Goal: Information Seeking & Learning: Learn about a topic

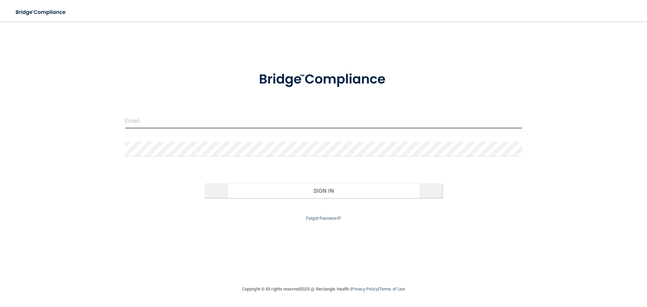
type input "[EMAIL_ADDRESS][DOMAIN_NAME]"
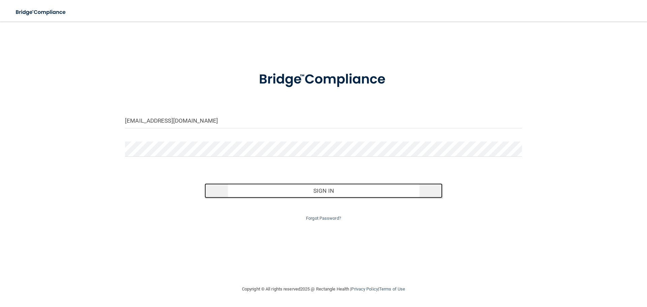
click at [334, 193] on button "Sign In" at bounding box center [324, 190] width 238 height 15
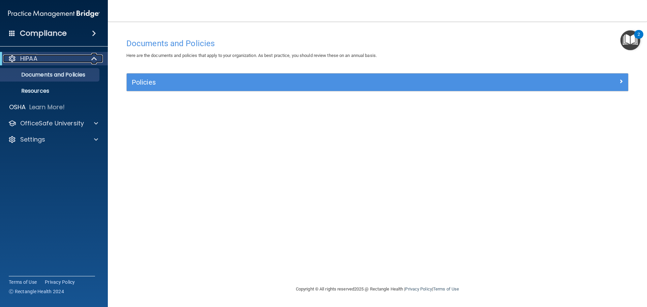
click at [81, 60] on div "HIPAA" at bounding box center [44, 59] width 83 height 8
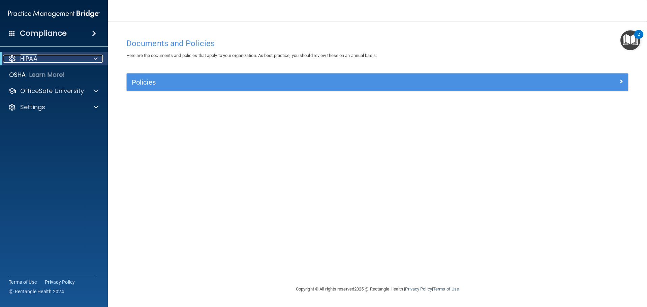
click at [85, 58] on div "HIPAA" at bounding box center [44, 59] width 83 height 8
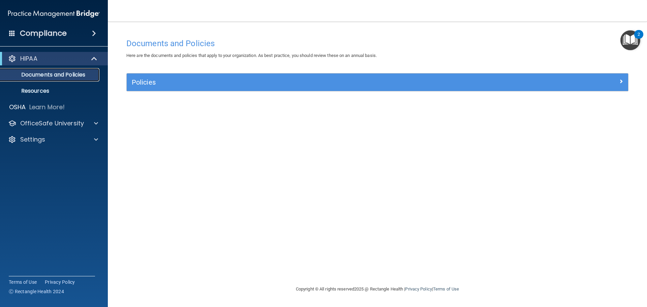
click at [23, 74] on p "Documents and Policies" at bounding box center [50, 74] width 92 height 7
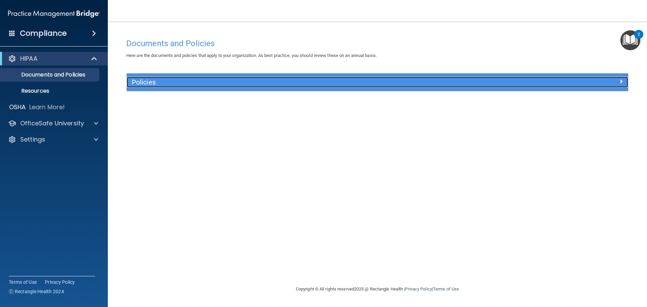
click at [252, 83] on h5 "Policies" at bounding box center [315, 82] width 366 height 7
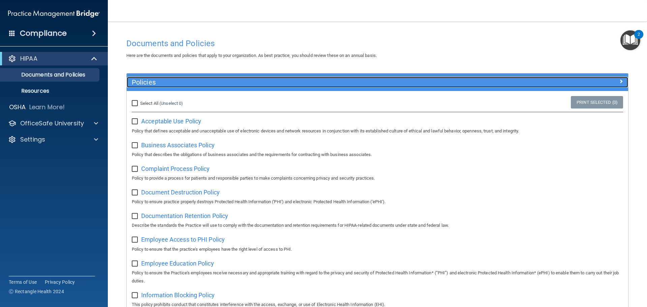
click at [619, 81] on span at bounding box center [621, 81] width 4 height 8
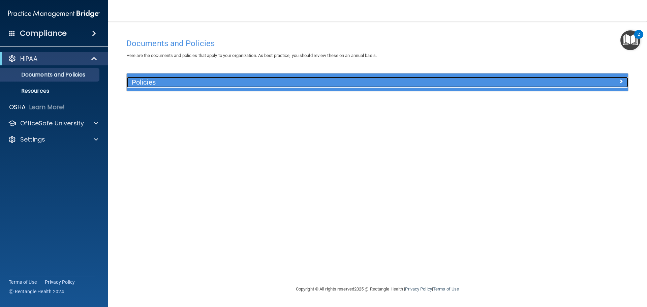
click at [616, 81] on div at bounding box center [565, 81] width 125 height 8
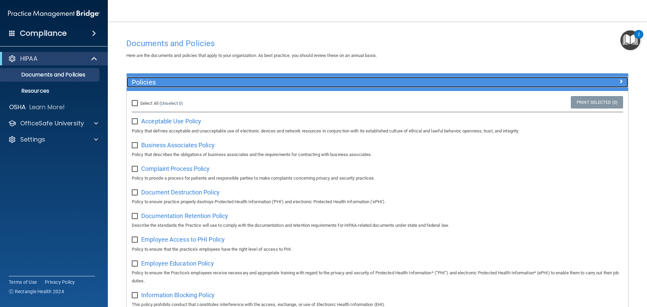
click at [619, 81] on span at bounding box center [621, 81] width 4 height 8
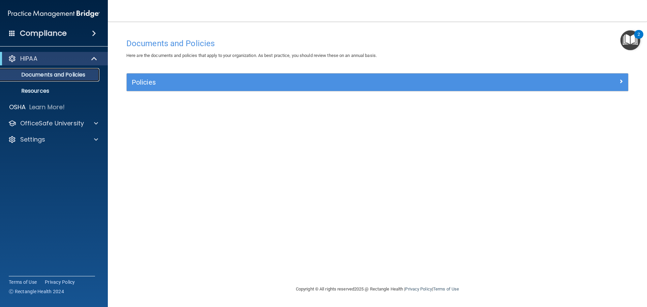
click at [57, 74] on p "Documents and Policies" at bounding box center [50, 74] width 92 height 7
click at [91, 61] on div at bounding box center [94, 59] width 17 height 8
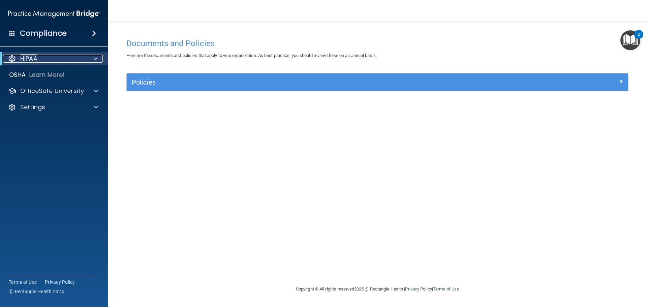
click at [30, 60] on p "HIPAA" at bounding box center [28, 59] width 17 height 8
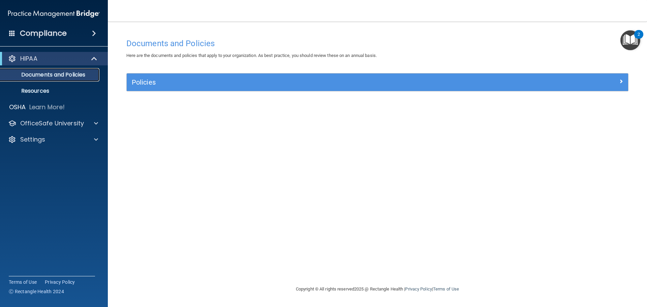
click at [25, 73] on p "Documents and Policies" at bounding box center [50, 74] width 92 height 7
click at [61, 37] on h4 "Compliance" at bounding box center [43, 33] width 47 height 9
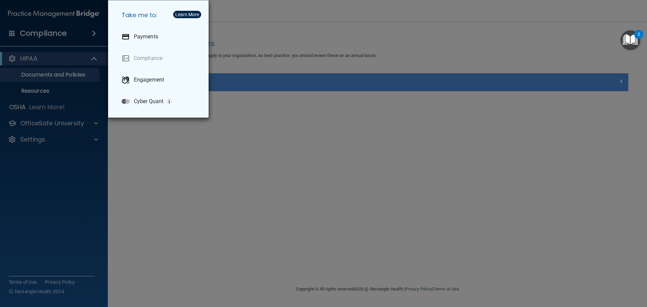
click at [638, 35] on div "2" at bounding box center [639, 38] width 2 height 9
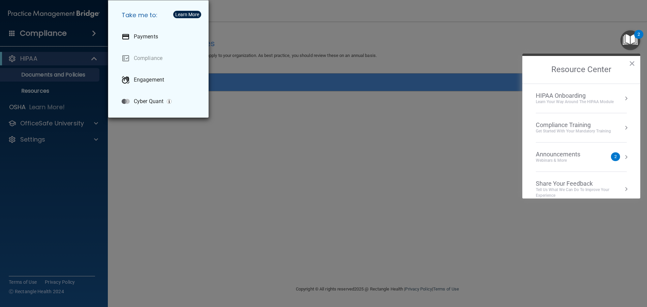
click at [583, 126] on div "Compliance Training" at bounding box center [573, 124] width 75 height 7
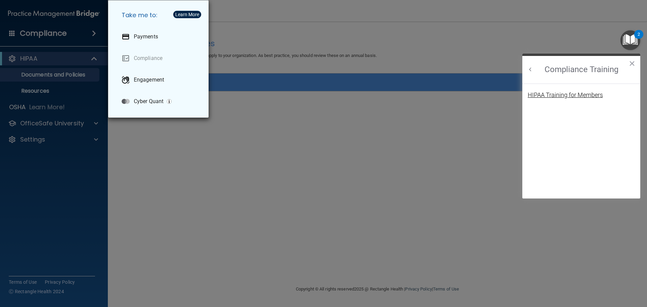
click at [564, 95] on div "HIPAA Training for Members" at bounding box center [565, 95] width 75 height 6
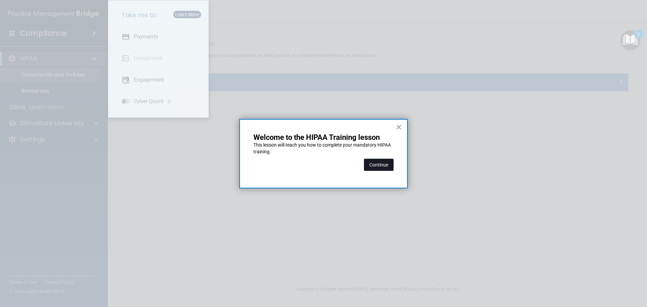
click at [379, 164] on button "Continue" at bounding box center [379, 165] width 30 height 12
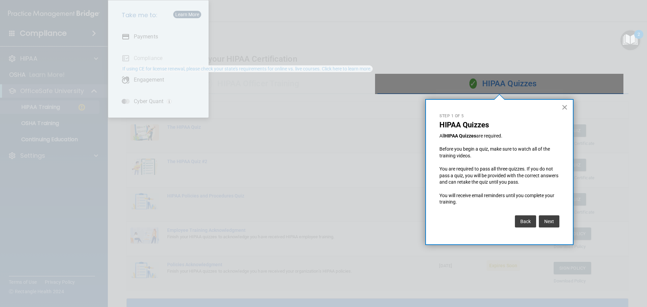
click at [562, 103] on button "×" at bounding box center [564, 107] width 6 height 11
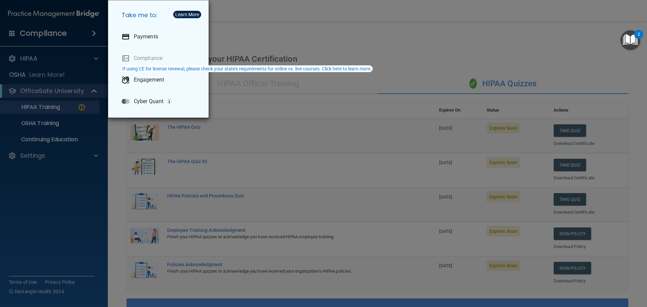
click at [329, 32] on div "Take me to: Payments Compliance Engagement Cyber Quant" at bounding box center [323, 153] width 647 height 307
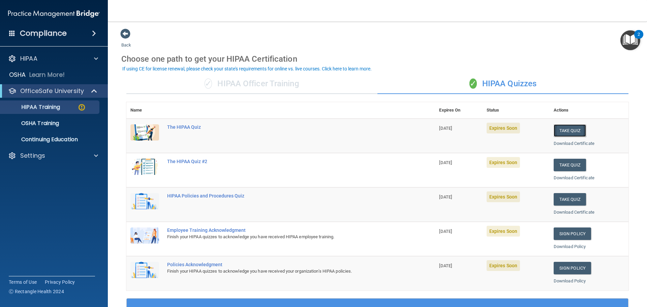
click at [561, 129] on button "Take Quiz" at bounding box center [570, 130] width 32 height 12
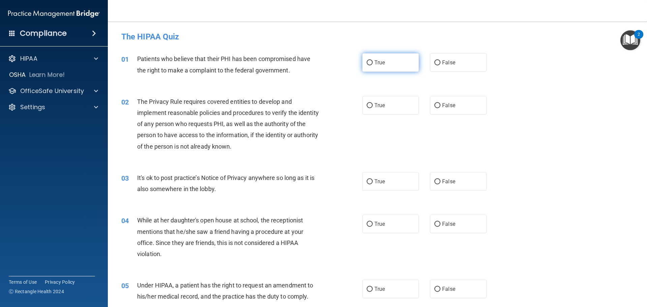
click at [368, 61] on input "True" at bounding box center [370, 62] width 6 height 5
radio input "true"
click at [367, 105] on input "True" at bounding box center [370, 105] width 6 height 5
radio input "true"
click at [434, 180] on input "False" at bounding box center [437, 181] width 6 height 5
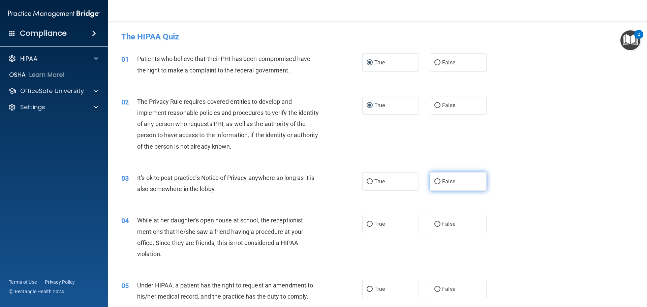
radio input "true"
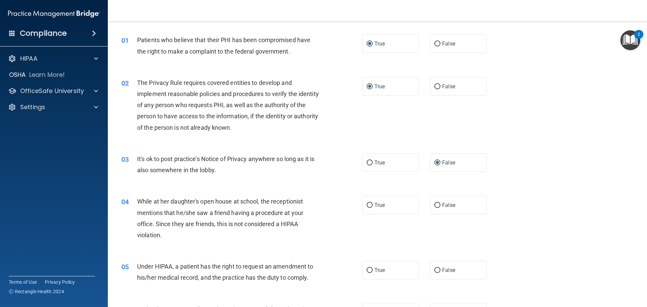
scroll to position [34, 0]
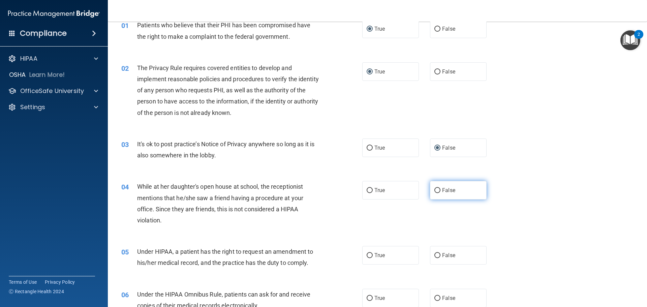
click at [434, 189] on input "False" at bounding box center [437, 190] width 6 height 5
radio input "true"
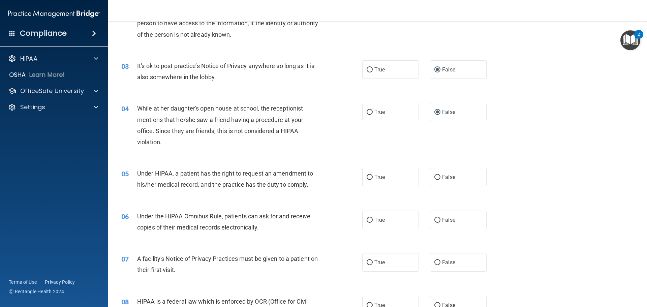
scroll to position [135, 0]
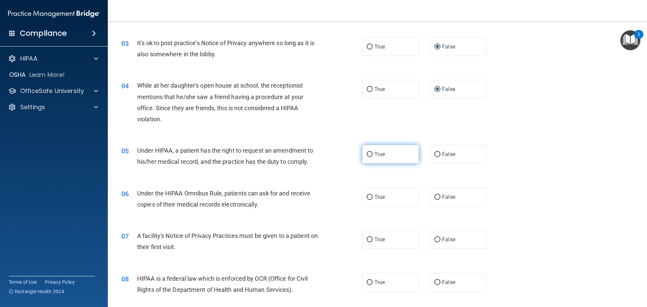
click at [368, 154] on input "True" at bounding box center [370, 154] width 6 height 5
radio input "true"
click at [367, 196] on input "True" at bounding box center [370, 197] width 6 height 5
radio input "true"
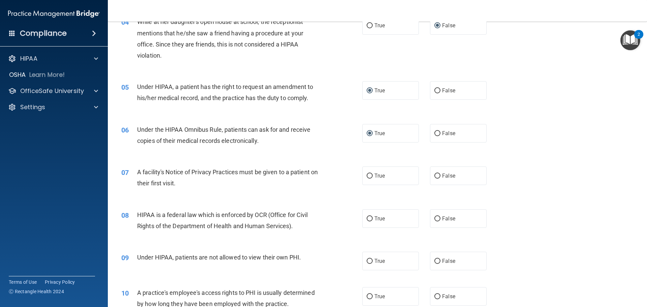
scroll to position [202, 0]
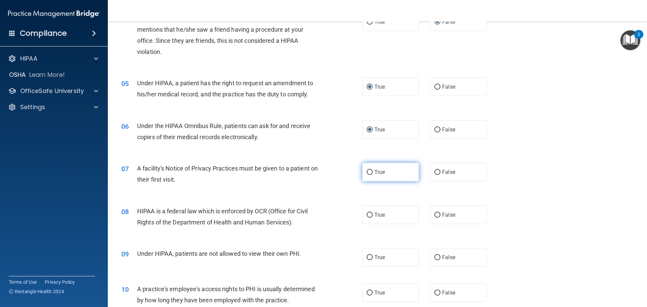
click at [368, 170] on input "True" at bounding box center [370, 172] width 6 height 5
radio input "true"
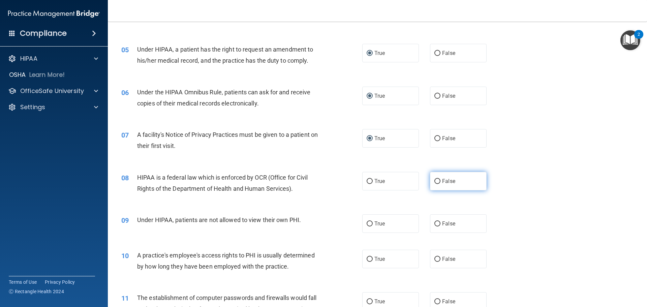
click at [436, 180] on input "False" at bounding box center [437, 181] width 6 height 5
radio input "true"
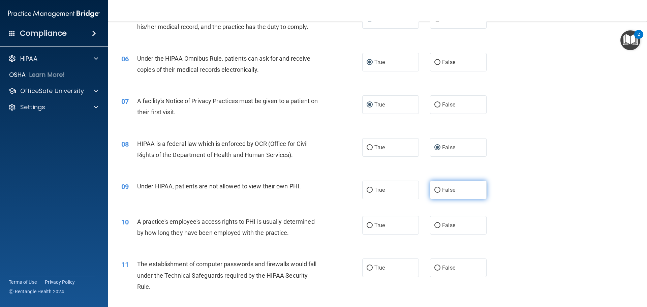
click at [434, 190] on input "False" at bounding box center [437, 190] width 6 height 5
radio input "true"
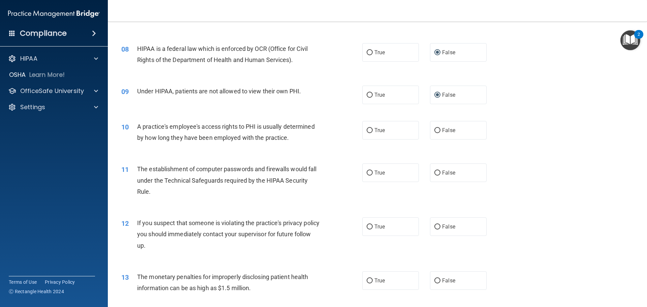
scroll to position [371, 0]
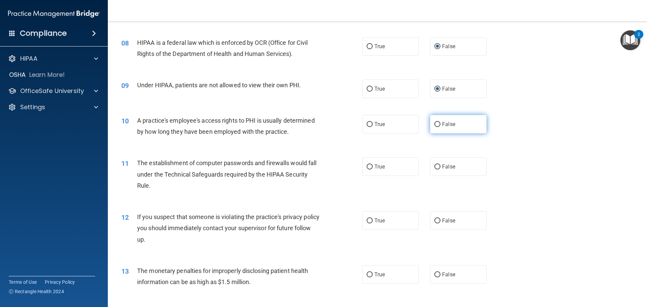
click at [435, 123] on input "False" at bounding box center [437, 124] width 6 height 5
radio input "true"
click at [367, 168] on input "True" at bounding box center [370, 166] width 6 height 5
radio input "true"
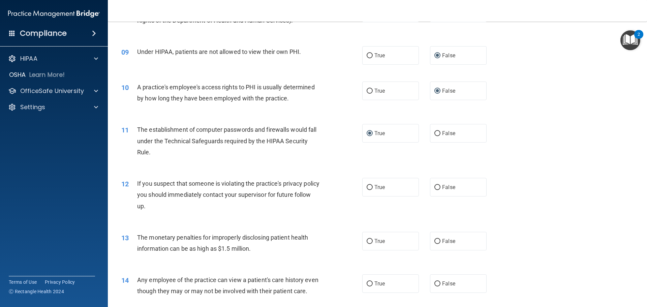
scroll to position [404, 0]
click at [369, 188] on input "True" at bounding box center [370, 187] width 6 height 5
radio input "true"
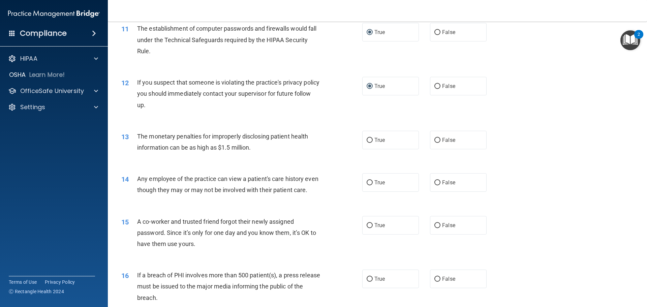
scroll to position [505, 0]
click at [436, 140] on input "False" at bounding box center [437, 139] width 6 height 5
radio input "true"
click at [434, 180] on input "False" at bounding box center [437, 182] width 6 height 5
radio input "true"
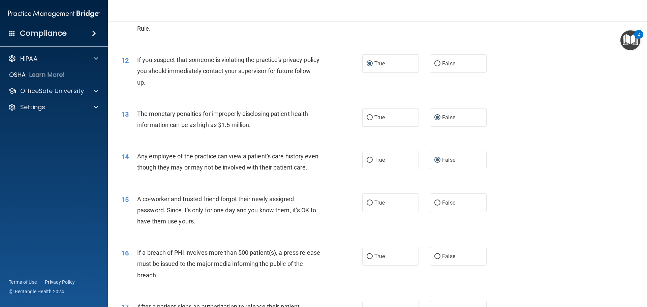
scroll to position [607, 0]
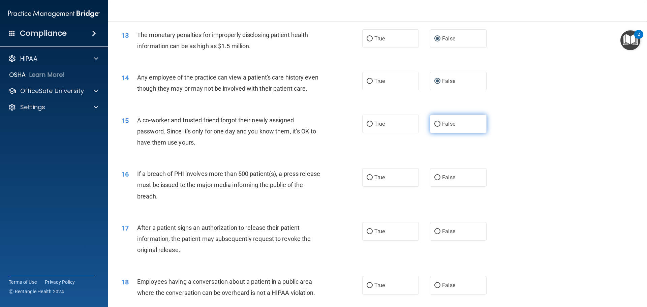
click at [435, 127] on input "False" at bounding box center [437, 124] width 6 height 5
radio input "true"
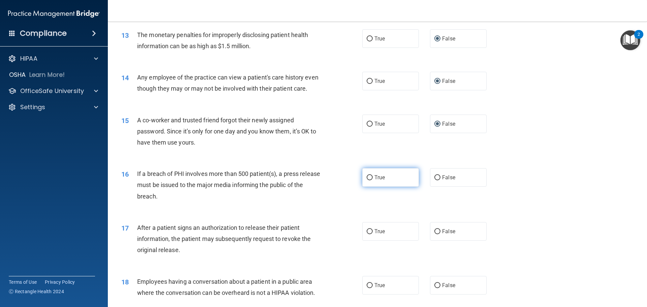
click at [367, 180] on input "True" at bounding box center [370, 177] width 6 height 5
radio input "true"
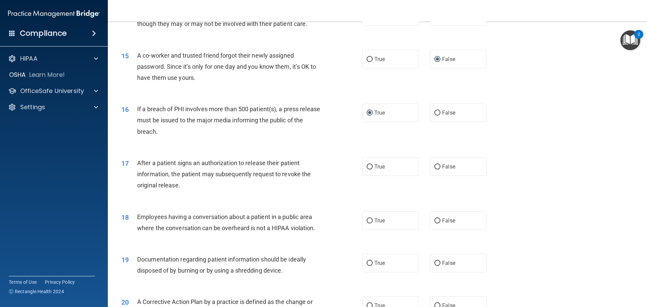
scroll to position [674, 0]
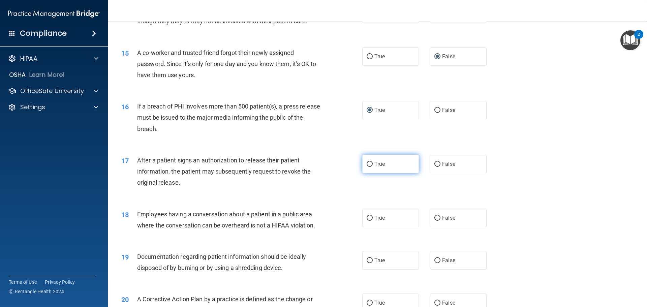
click at [369, 167] on input "True" at bounding box center [370, 164] width 6 height 5
radio input "true"
drag, startPoint x: 368, startPoint y: 176, endPoint x: 346, endPoint y: 275, distance: 101.3
click at [368, 167] on input "True" at bounding box center [370, 164] width 6 height 5
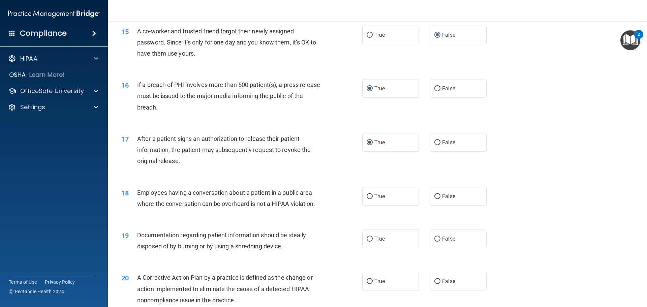
scroll to position [809, 0]
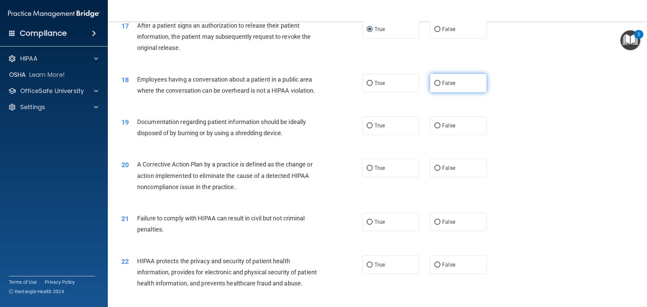
click at [434, 86] on input "False" at bounding box center [437, 83] width 6 height 5
radio input "true"
click at [368, 128] on input "True" at bounding box center [370, 125] width 6 height 5
radio input "true"
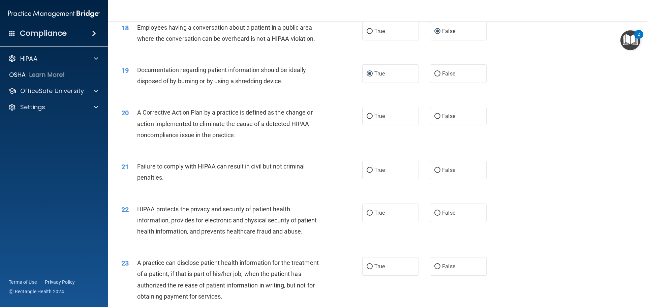
scroll to position [876, 0]
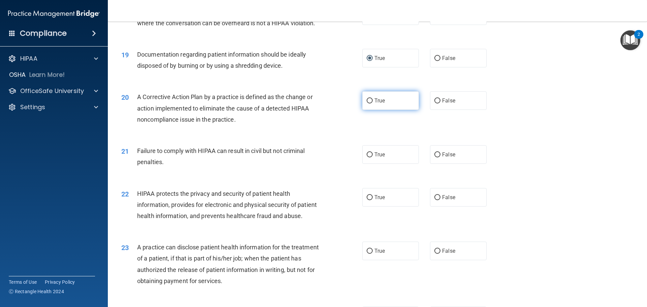
click at [370, 103] on input "True" at bounding box center [370, 100] width 6 height 5
radio input "true"
click at [367, 157] on input "True" at bounding box center [370, 154] width 6 height 5
radio input "true"
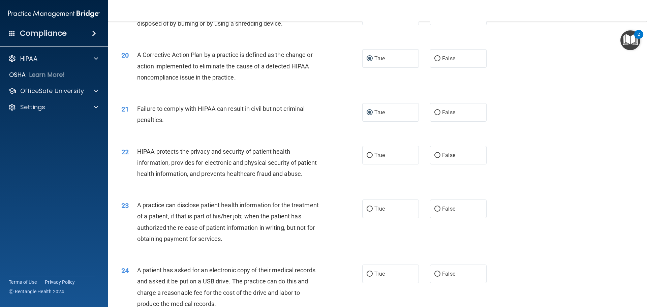
scroll to position [977, 0]
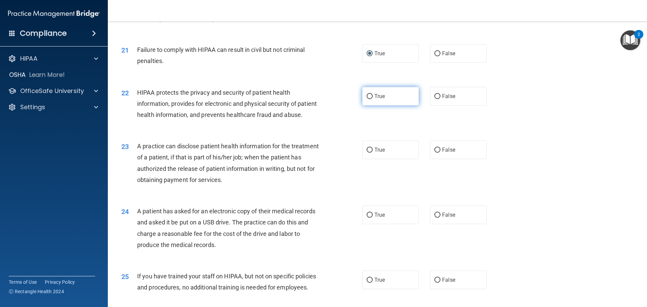
click at [367, 99] on input "True" at bounding box center [370, 96] width 6 height 5
radio input "true"
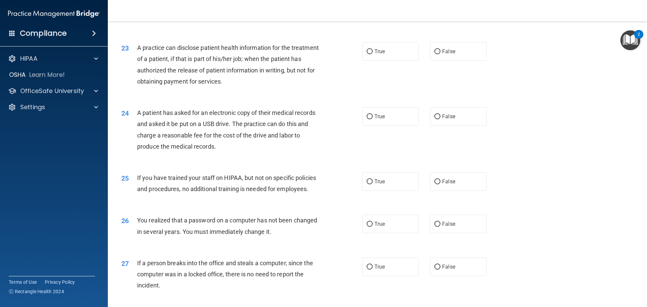
scroll to position [1078, 0]
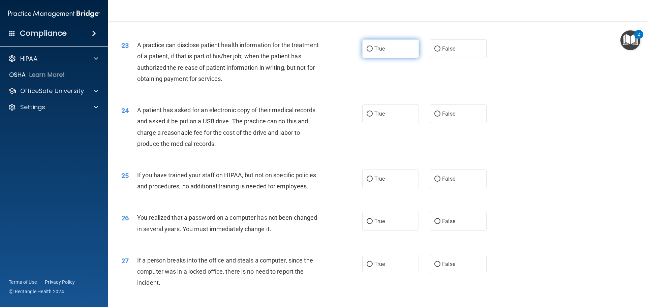
click at [367, 52] on input "True" at bounding box center [370, 49] width 6 height 5
radio input "true"
click at [368, 117] on input "True" at bounding box center [370, 114] width 6 height 5
radio input "true"
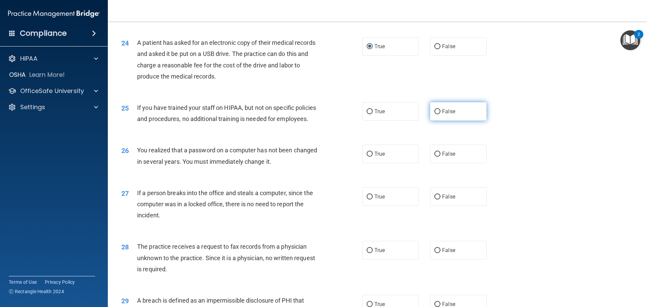
click at [435, 114] on input "False" at bounding box center [437, 111] width 6 height 5
radio input "true"
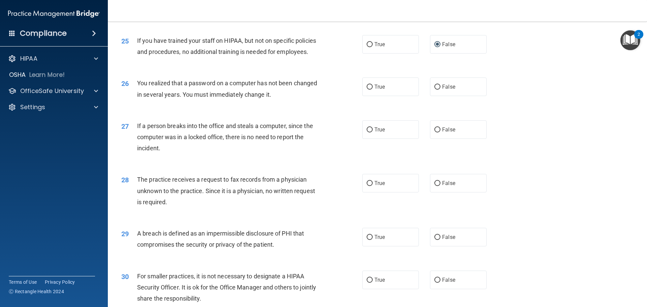
scroll to position [1213, 0]
click at [367, 89] on input "True" at bounding box center [370, 86] width 6 height 5
radio input "true"
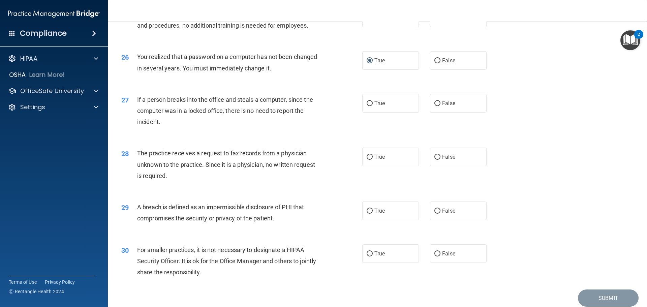
scroll to position [1281, 0]
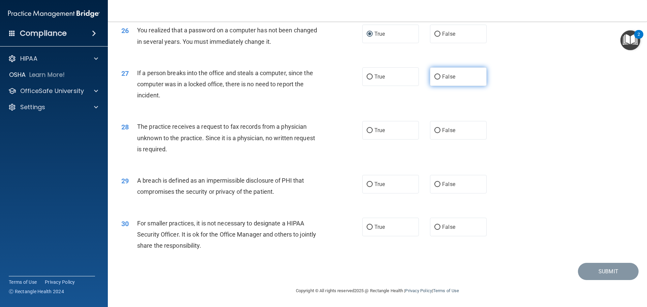
click at [434, 80] on input "False" at bounding box center [437, 76] width 6 height 5
radio input "true"
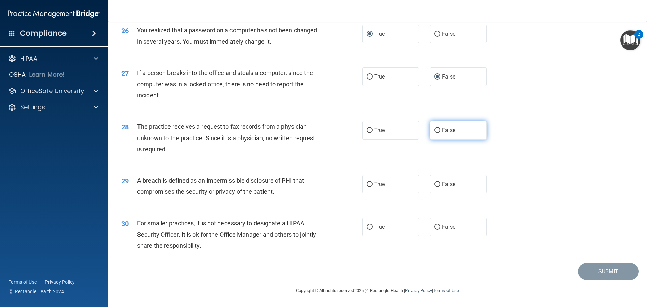
click at [437, 130] on input "False" at bounding box center [437, 130] width 6 height 5
radio input "true"
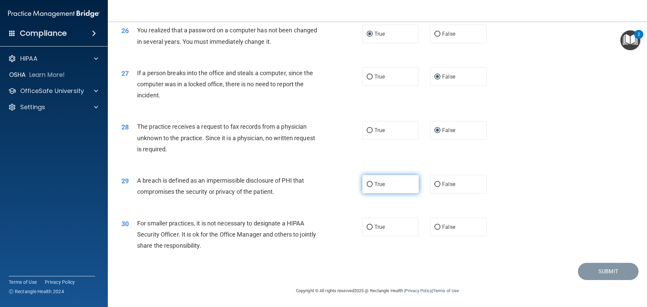
click at [368, 182] on input "True" at bounding box center [370, 184] width 6 height 5
radio input "true"
click at [435, 226] on input "False" at bounding box center [437, 227] width 6 height 5
radio input "true"
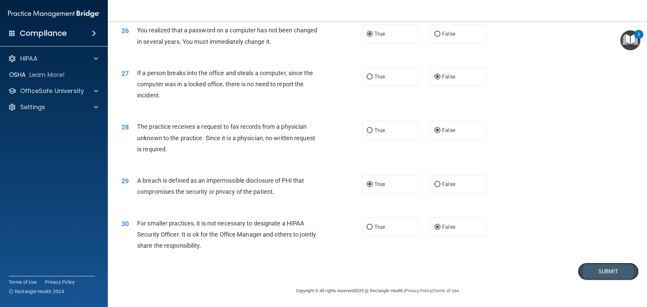
click at [601, 272] on button "Submit" at bounding box center [608, 271] width 61 height 17
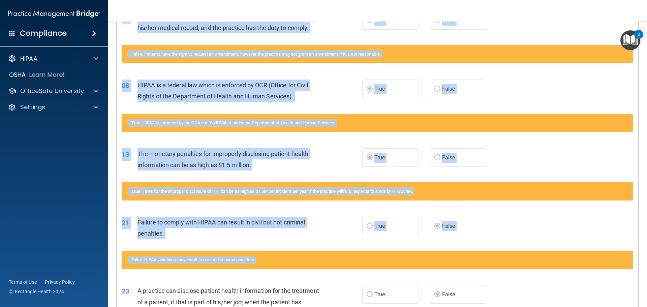
scroll to position [271, 0]
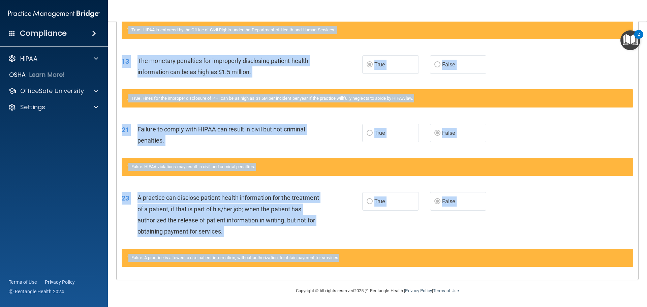
drag, startPoint x: 126, startPoint y: 169, endPoint x: 545, endPoint y: 265, distance: 430.0
click at [545, 265] on div "Questions You Missed 05 Under HIPAA, a patient has the right to request an amen…" at bounding box center [378, 84] width 522 height 392
copy div "loremips Dol Sitame 02 Conse ADIPI, e seddoei tem inc utlab et dolorem al enima…"
click at [548, 107] on div "True. Fines for the improper disclosure of PHI can be as high as $1.5M per inci…" at bounding box center [378, 102] width 522 height 26
click at [92, 91] on div at bounding box center [95, 91] width 17 height 8
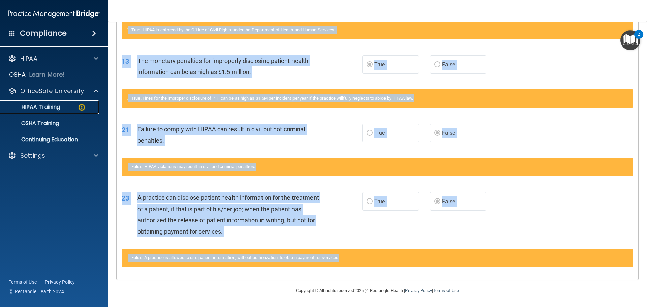
click at [49, 109] on p "HIPAA Training" at bounding box center [32, 107] width 56 height 7
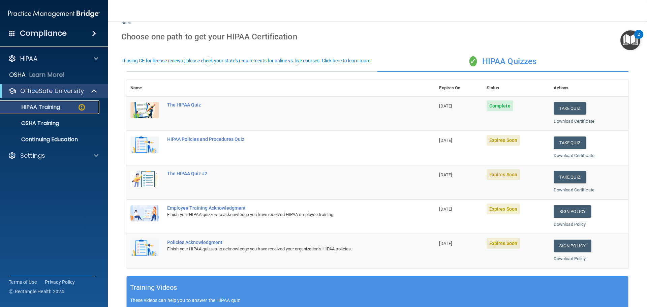
scroll to position [34, 0]
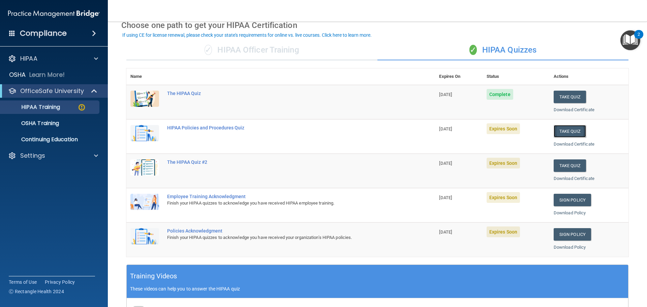
click at [570, 133] on button "Take Quiz" at bounding box center [570, 131] width 32 height 12
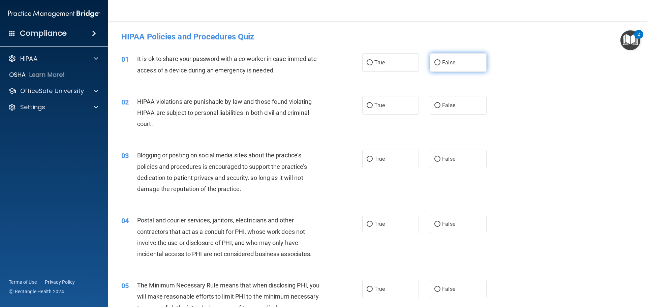
click at [434, 63] on input "False" at bounding box center [437, 62] width 6 height 5
radio input "true"
click at [368, 106] on input "True" at bounding box center [370, 105] width 6 height 5
radio input "true"
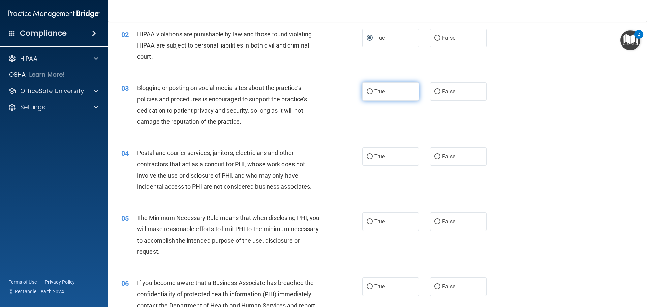
click at [367, 93] on input "True" at bounding box center [370, 91] width 6 height 5
radio input "true"
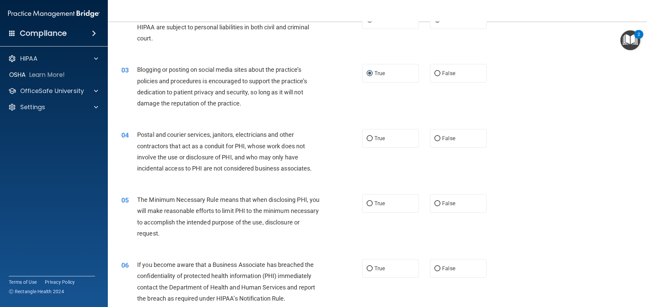
scroll to position [135, 0]
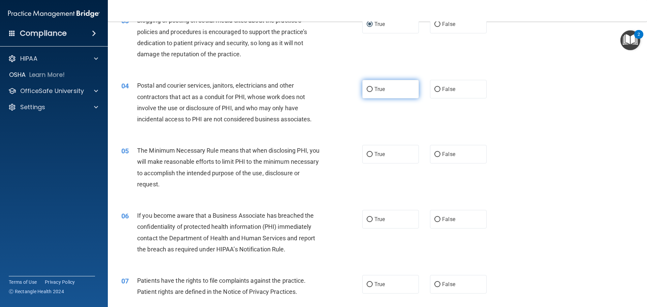
click at [367, 87] on input "True" at bounding box center [370, 89] width 6 height 5
radio input "true"
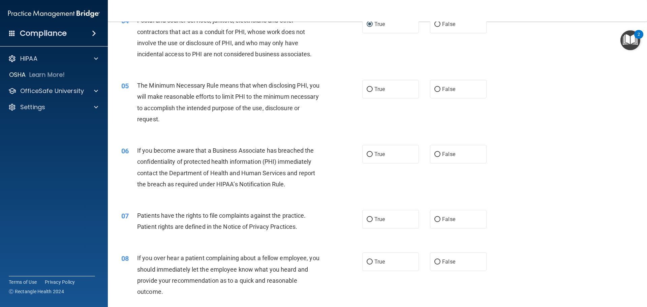
scroll to position [202, 0]
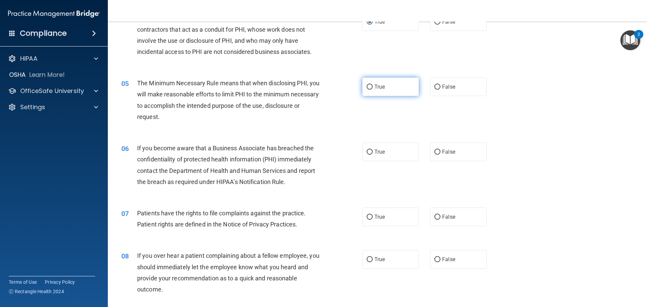
click at [367, 86] on input "True" at bounding box center [370, 87] width 6 height 5
radio input "true"
click at [434, 152] on input "False" at bounding box center [437, 152] width 6 height 5
radio input "true"
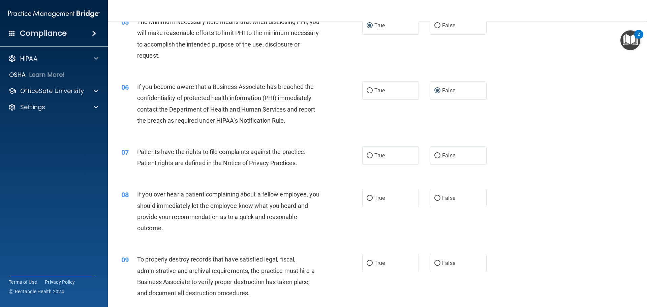
scroll to position [270, 0]
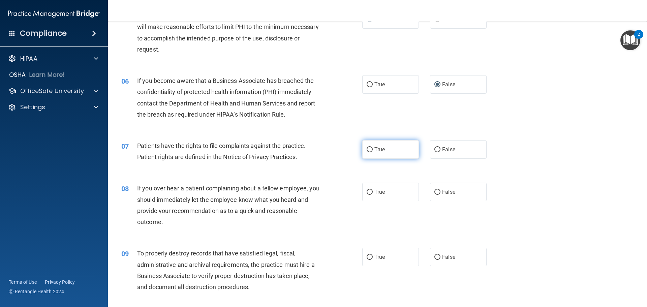
click at [368, 148] on input "True" at bounding box center [370, 149] width 6 height 5
radio input "true"
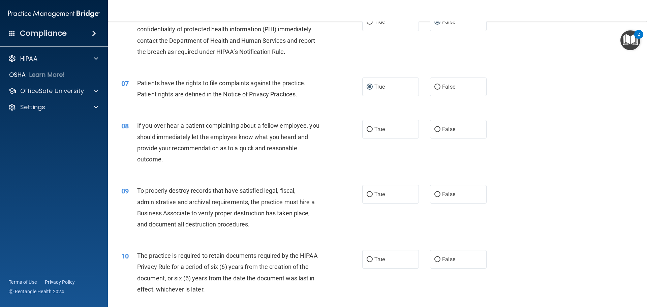
scroll to position [337, 0]
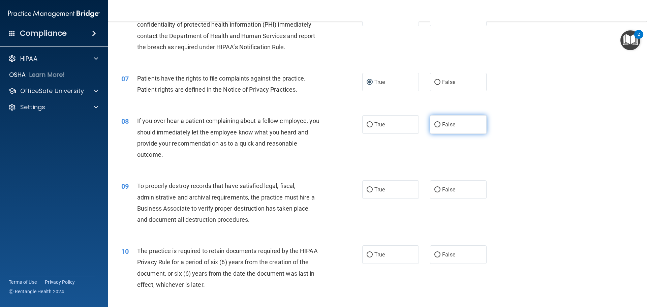
click at [434, 124] on input "False" at bounding box center [437, 124] width 6 height 5
radio input "true"
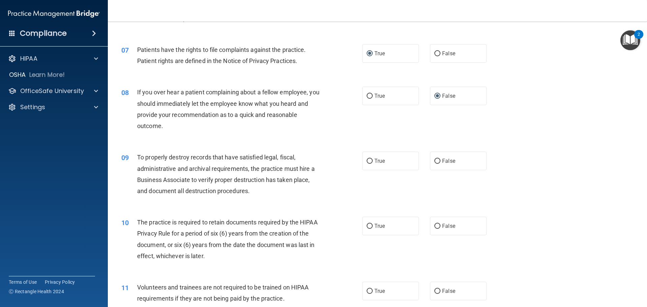
scroll to position [404, 0]
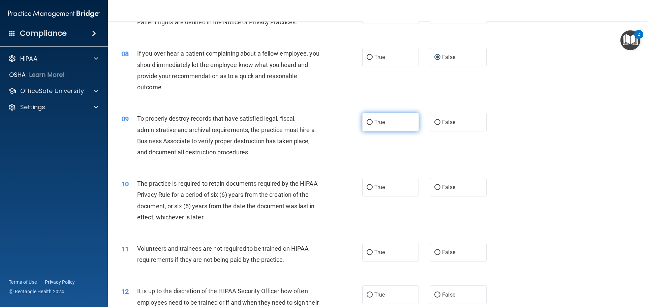
click at [371, 123] on label "True" at bounding box center [390, 122] width 57 height 19
click at [371, 123] on input "True" at bounding box center [370, 122] width 6 height 5
radio input "true"
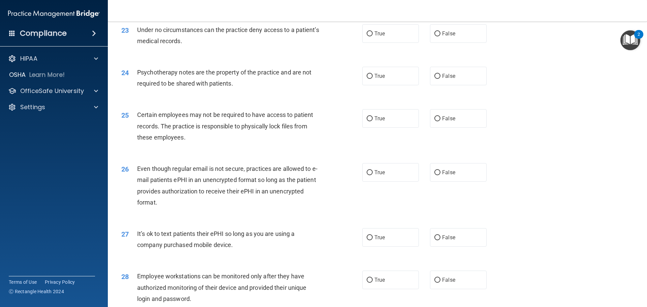
scroll to position [1115, 0]
